Goal: Find specific page/section: Find specific page/section

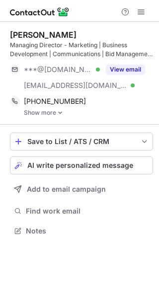
scroll to position [224, 159]
click at [54, 114] on link "Show more" at bounding box center [88, 112] width 129 height 7
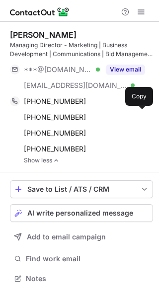
scroll to position [271, 159]
